Goal: Transaction & Acquisition: Purchase product/service

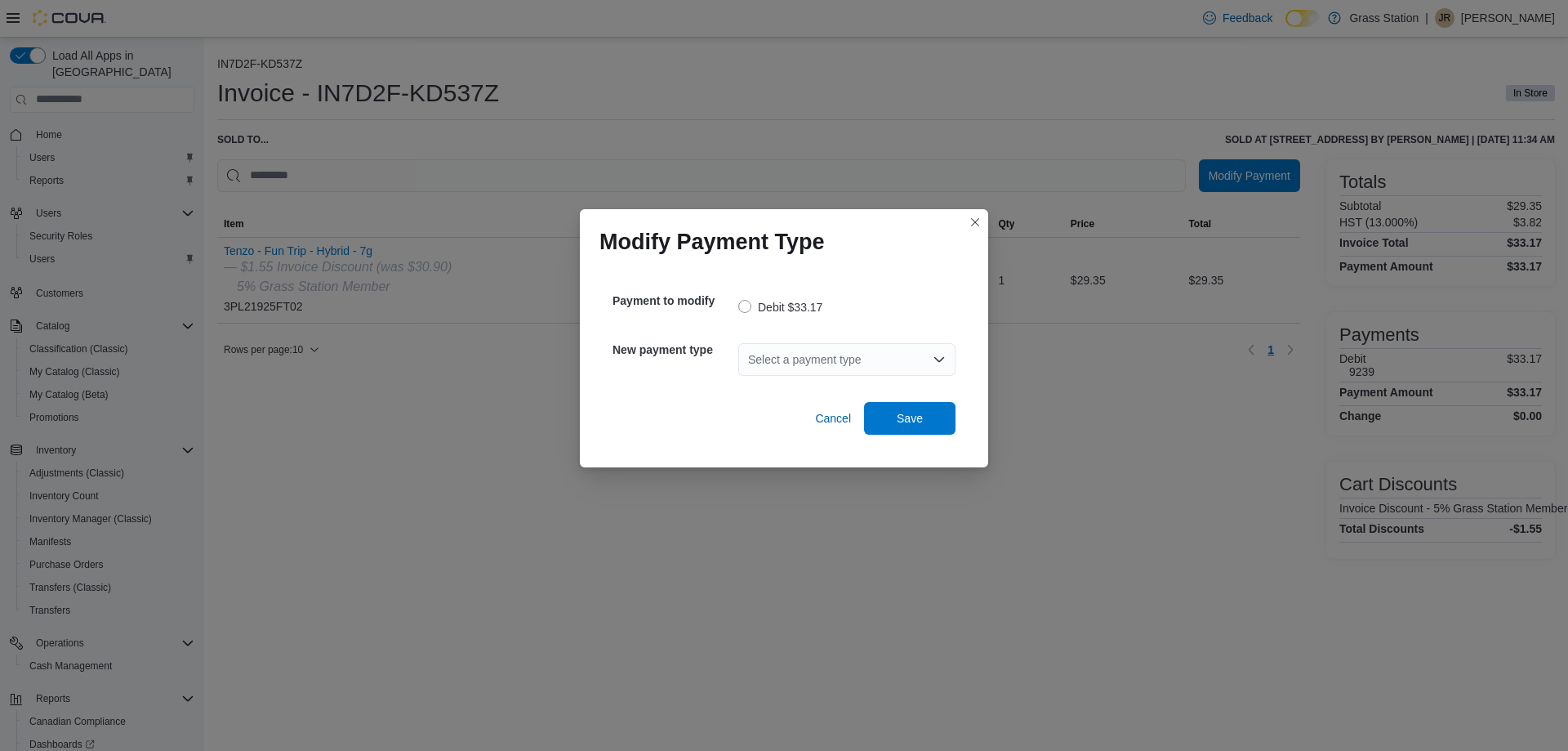
click at [808, 364] on div "Select a payment type" at bounding box center [847, 359] width 218 height 32
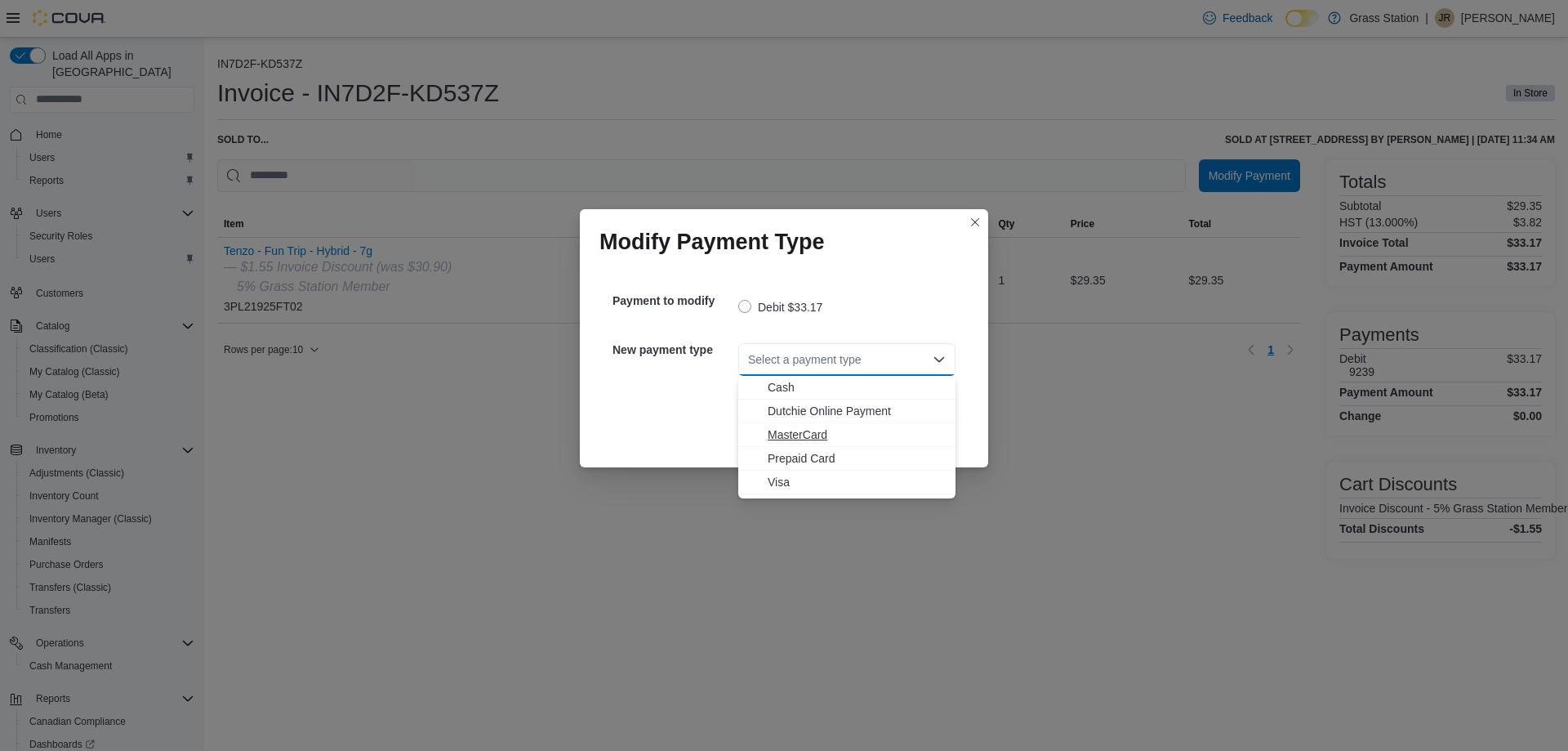
click at [794, 436] on span "MasterCard" at bounding box center [857, 435] width 178 height 16
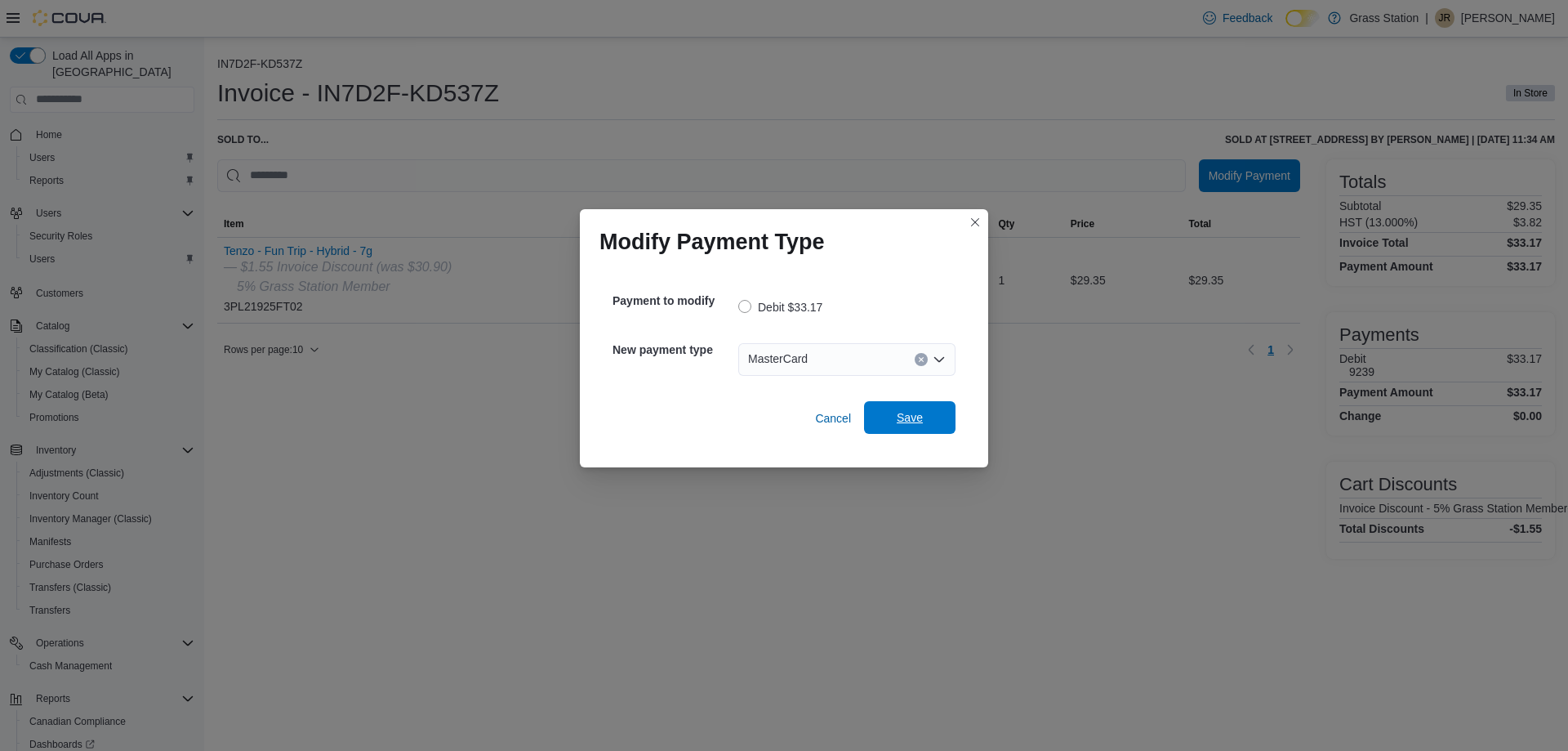
click at [924, 416] on span "Save" at bounding box center [909, 418] width 72 height 32
